Goal: Task Accomplishment & Management: Manage account settings

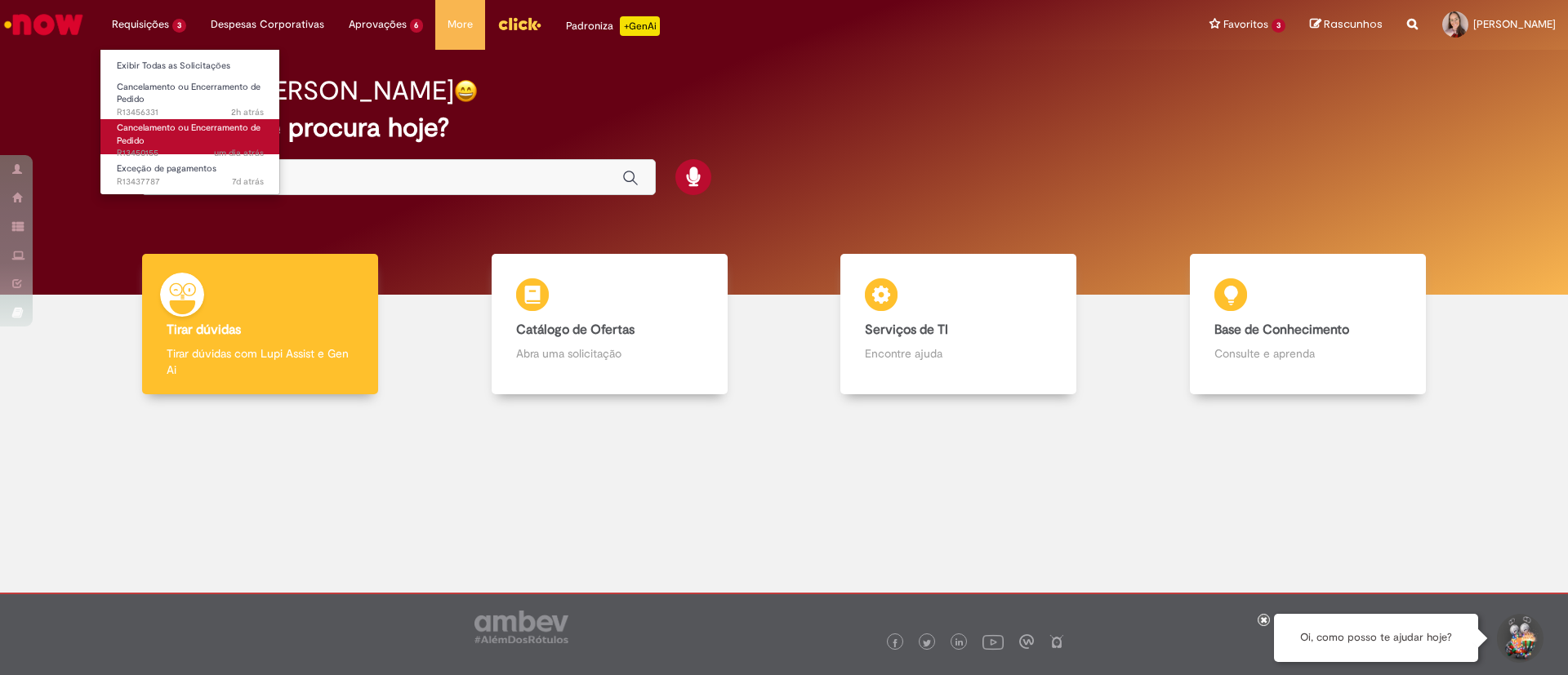
click at [165, 145] on link "Cancelamento ou Encerramento de Pedido um dia atrás um dia atrás R13450155" at bounding box center [190, 137] width 180 height 35
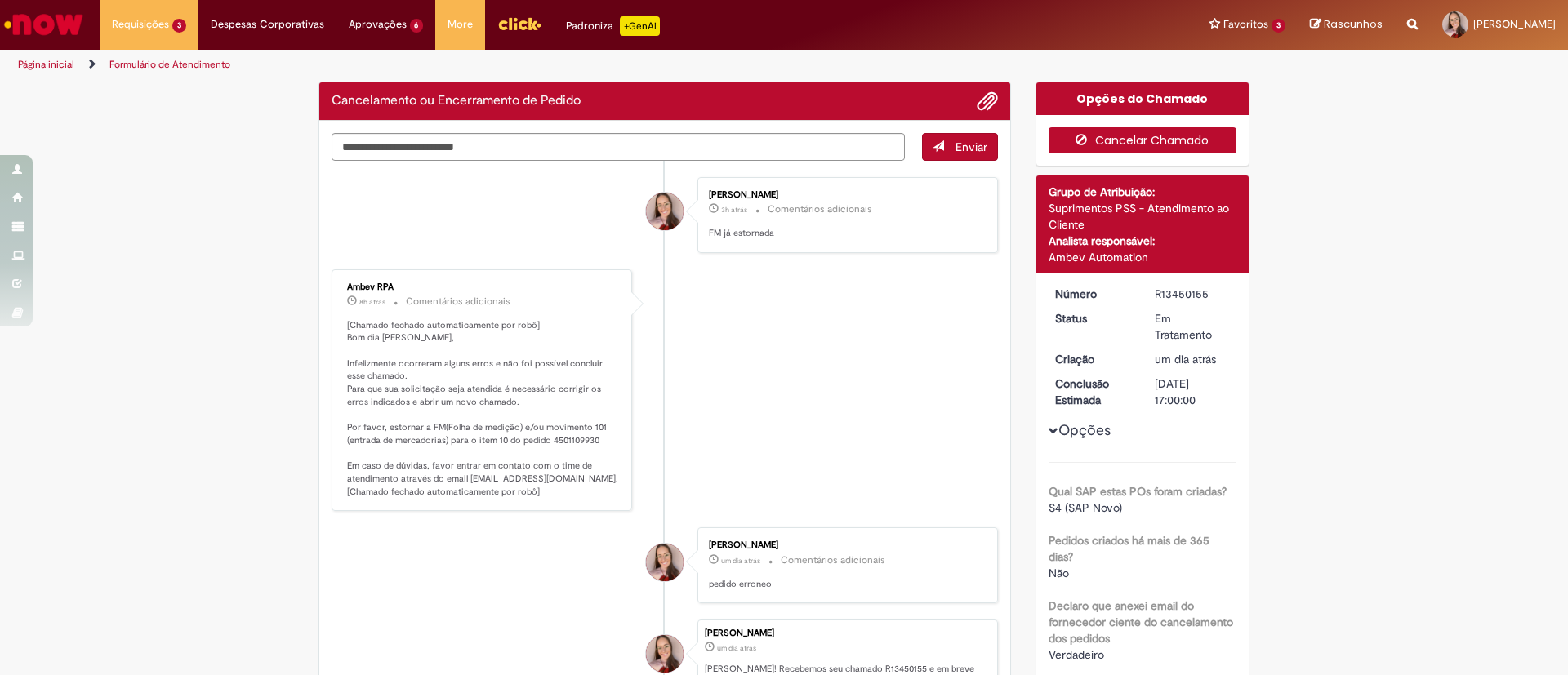
click at [1160, 151] on button "Cancelar Chamado" at bounding box center [1142, 140] width 188 height 26
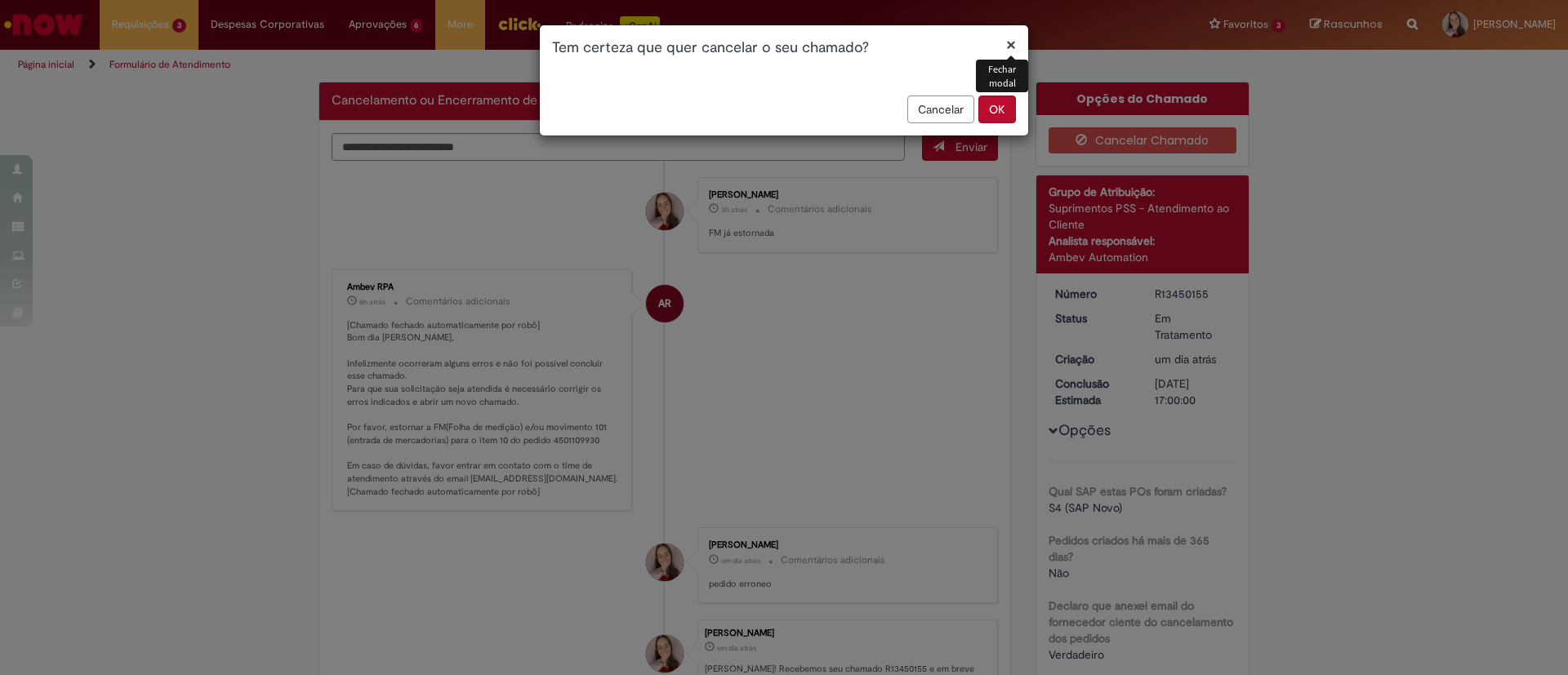
click at [1009, 114] on button "OK" at bounding box center [996, 109] width 37 height 28
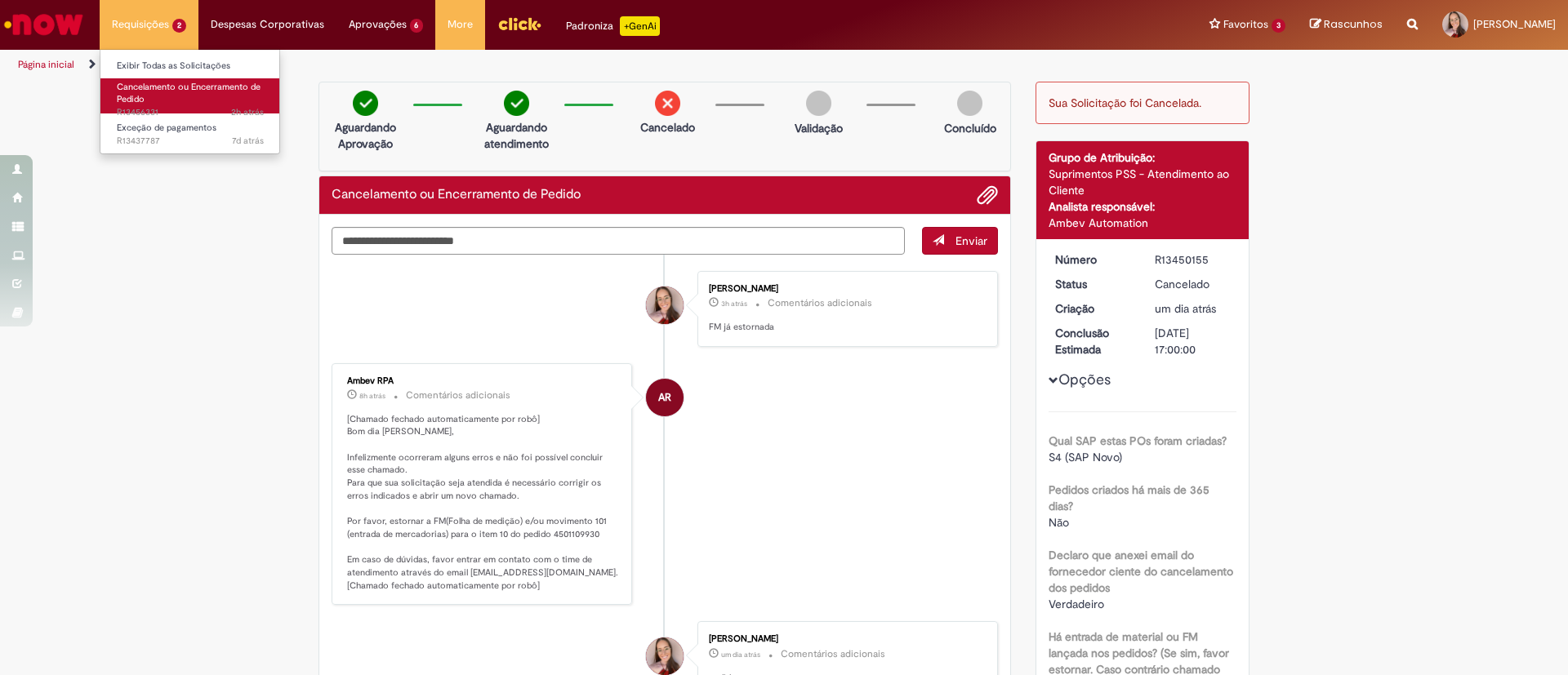
click at [187, 112] on span "2h atrás 2 horas atrás R13456331" at bounding box center [190, 112] width 147 height 13
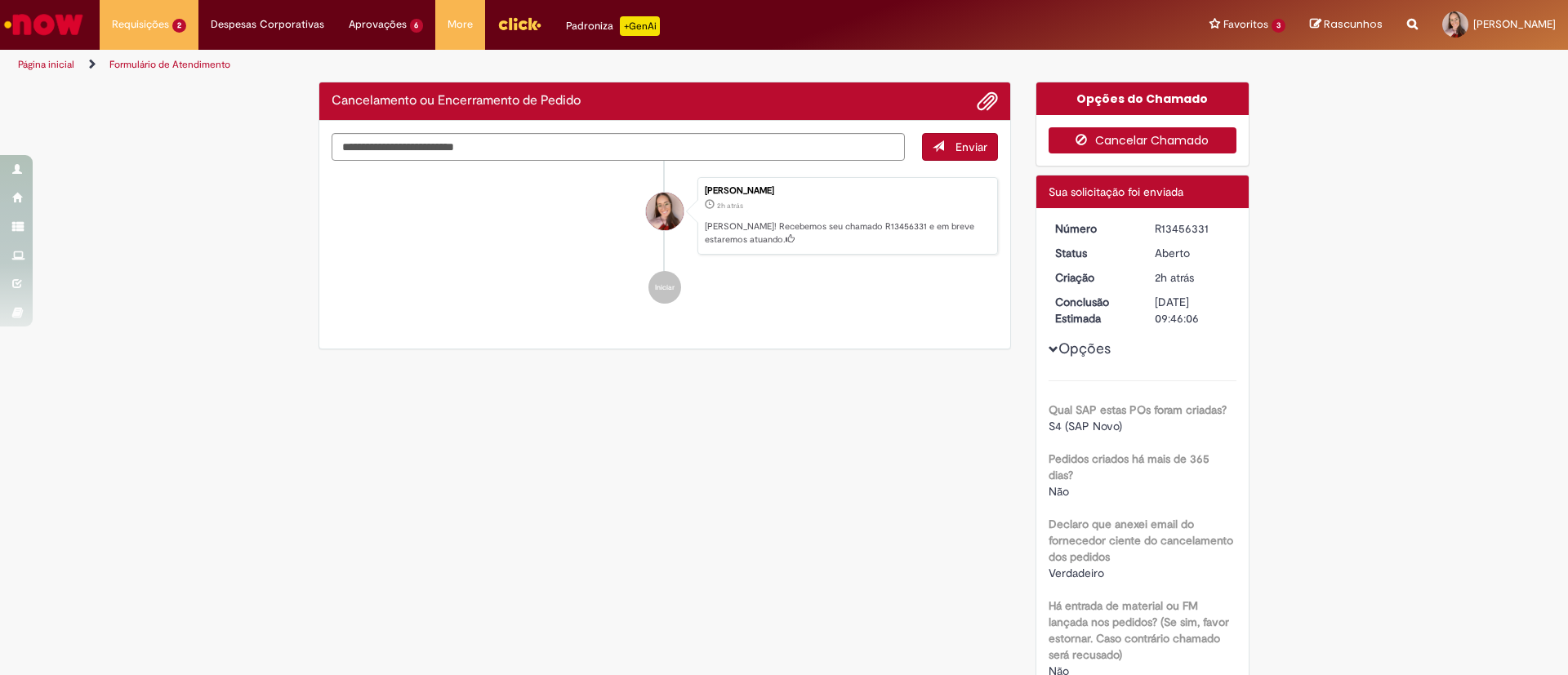
click at [1184, 146] on button "Cancelar Chamado" at bounding box center [1142, 140] width 188 height 26
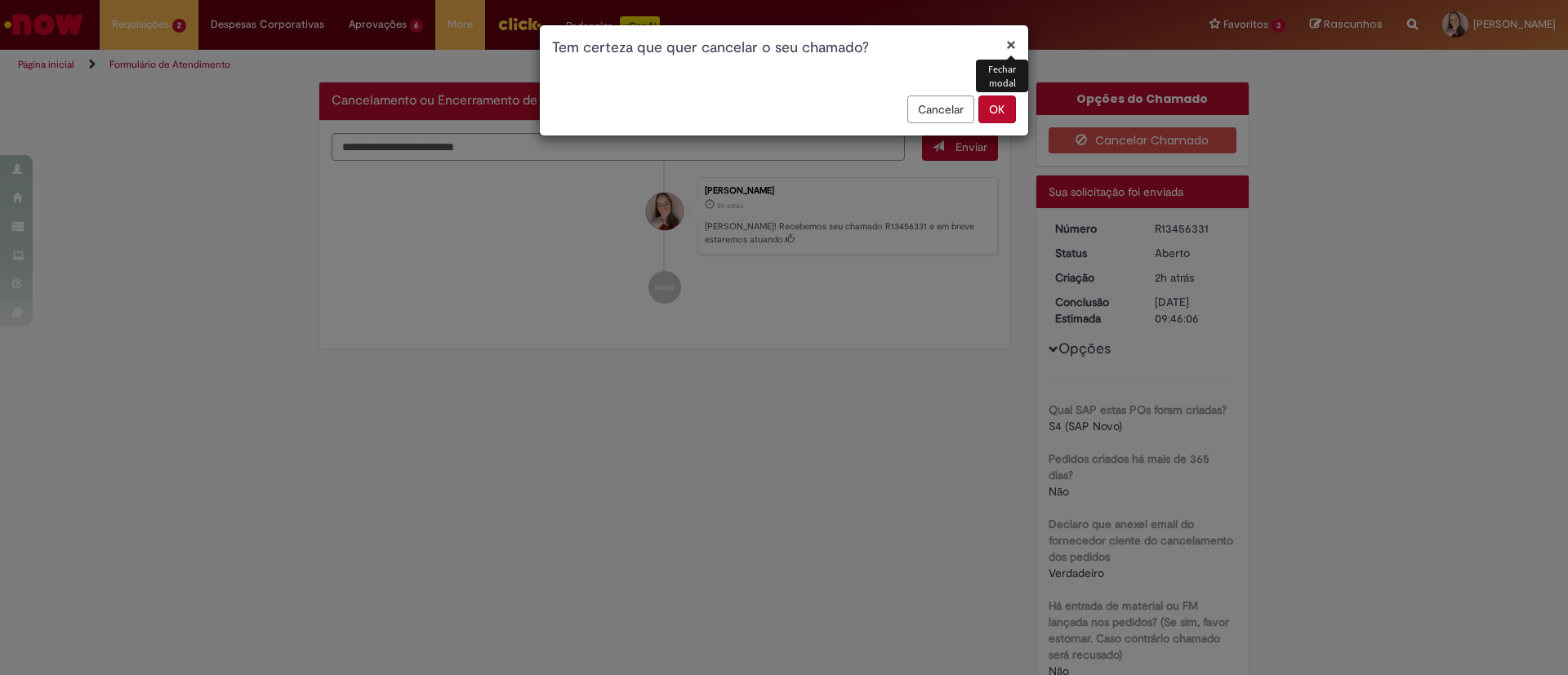
click at [985, 104] on button "OK" at bounding box center [996, 109] width 37 height 28
